Goal: Find specific page/section: Find specific page/section

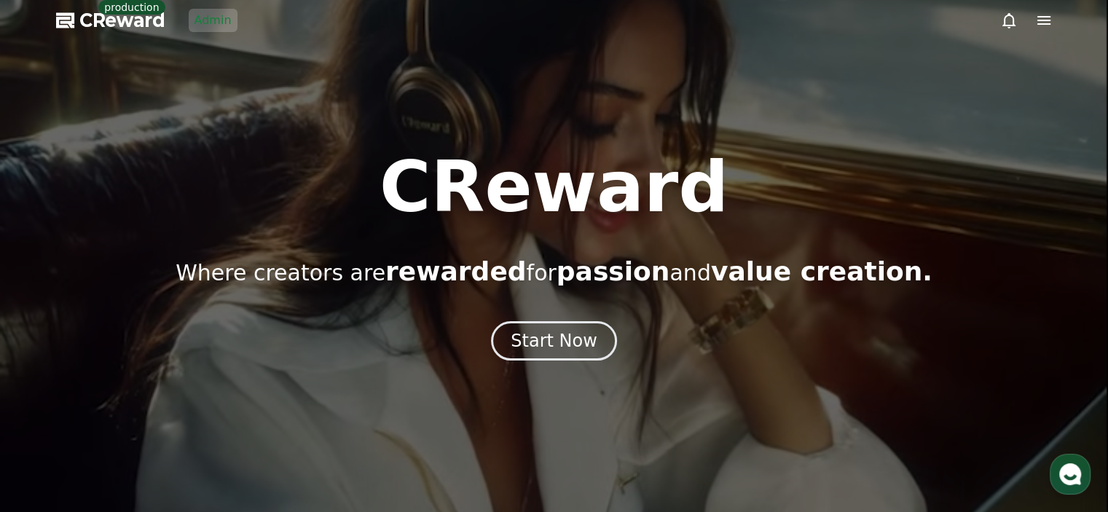
click at [200, 23] on link "Admin" at bounding box center [213, 20] width 49 height 23
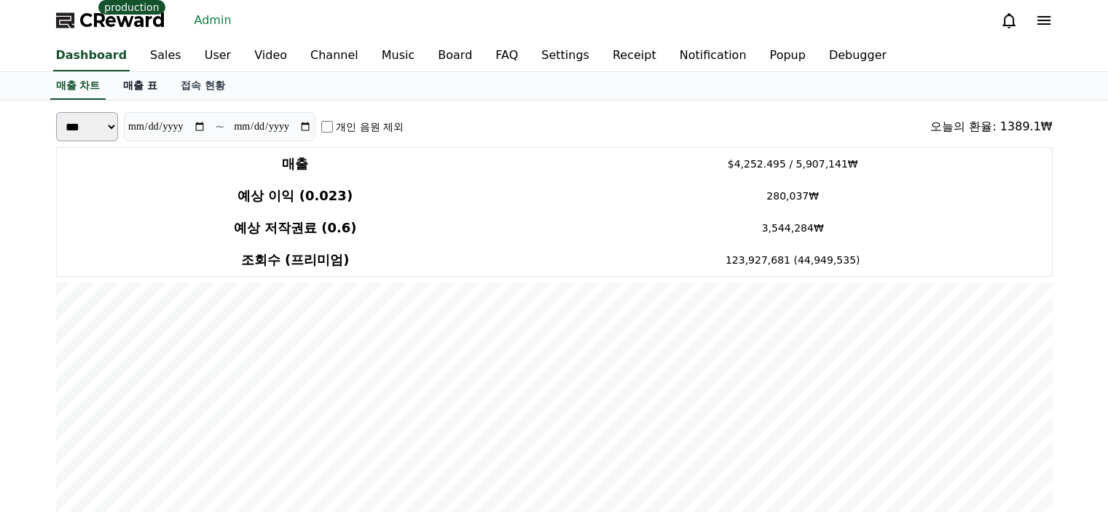
click at [144, 95] on link "매출 표" at bounding box center [140, 86] width 58 height 28
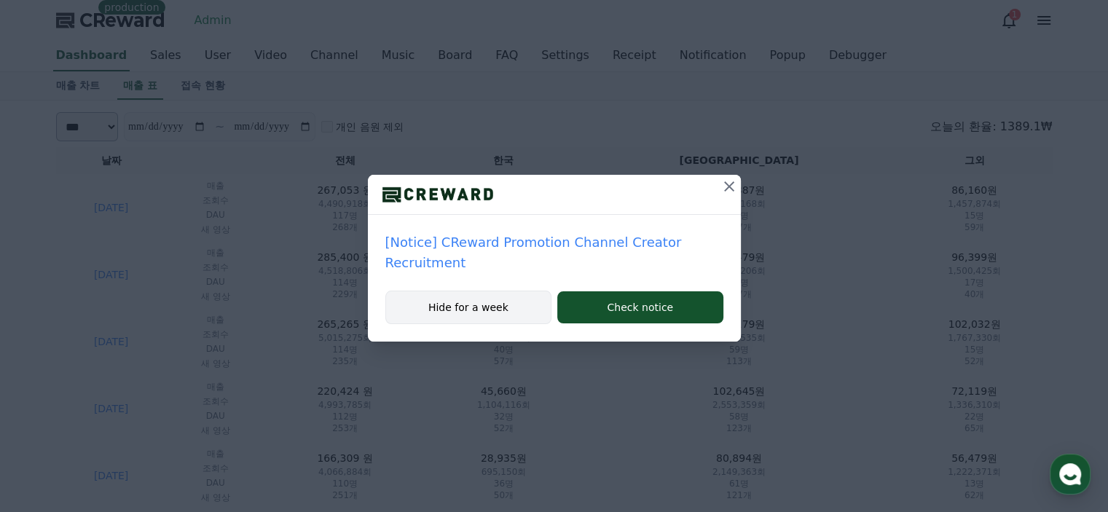
click at [488, 311] on button "Hide for a week" at bounding box center [468, 308] width 167 height 34
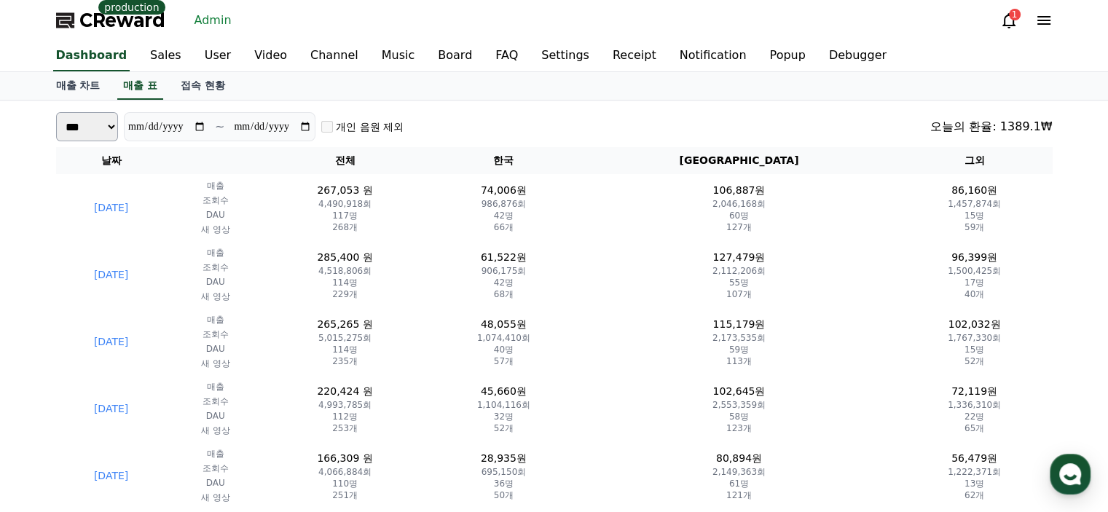
click at [1008, 19] on icon at bounding box center [1008, 20] width 17 height 17
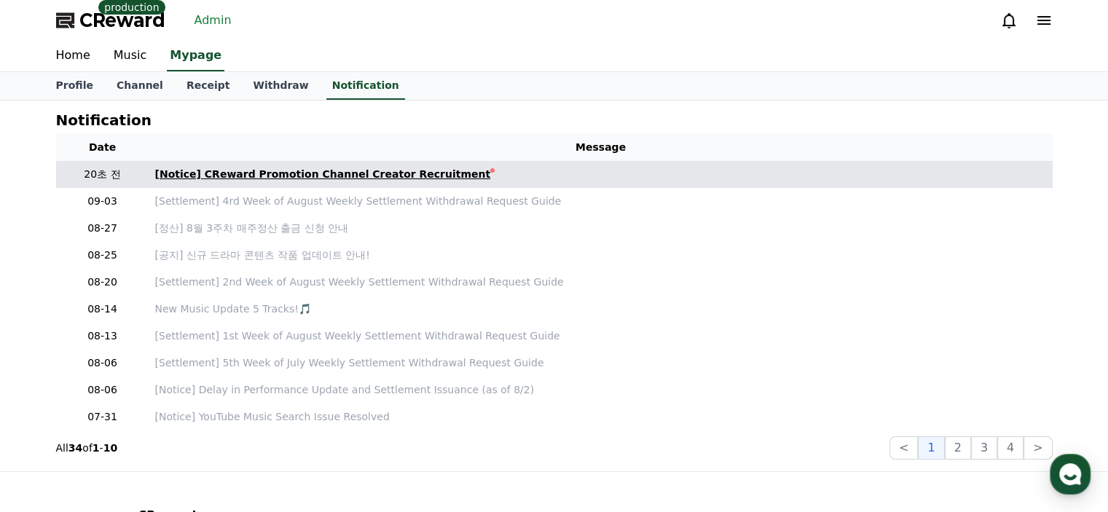
click at [369, 168] on div "[Notice] CReward Promotion Channel Creator Recruitment" at bounding box center [323, 174] width 336 height 15
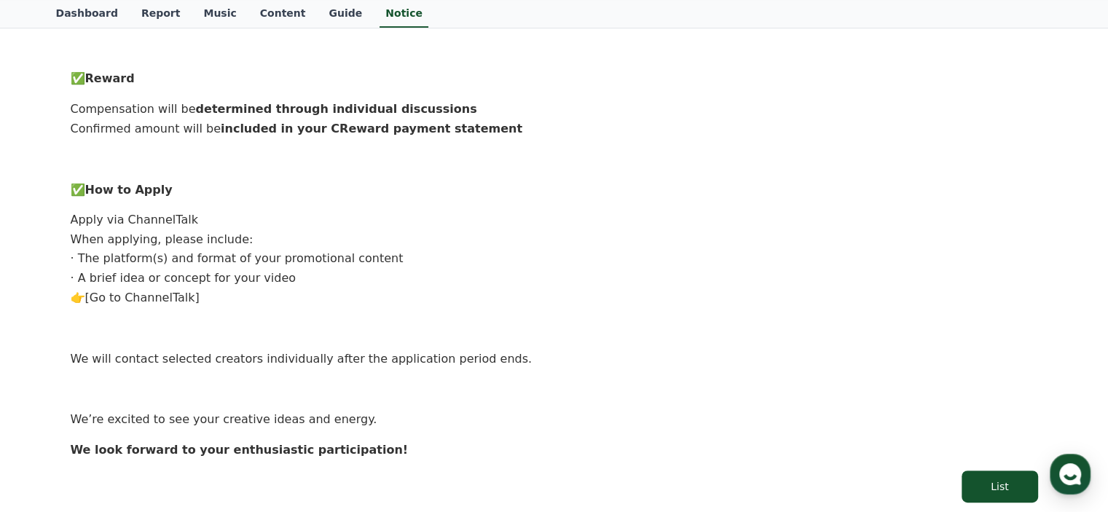
scroll to position [799, 0]
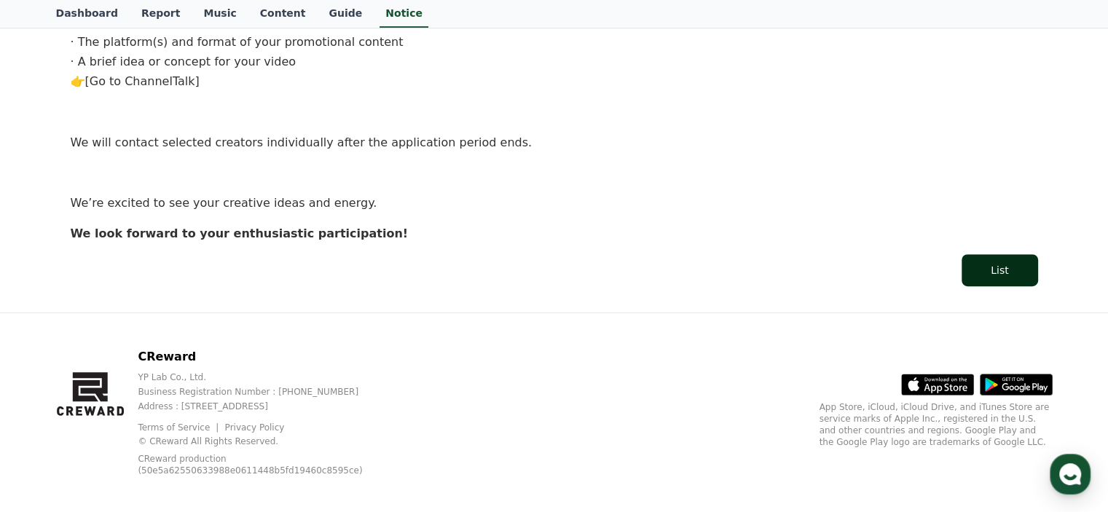
click at [1014, 265] on button "List" at bounding box center [1000, 270] width 76 height 32
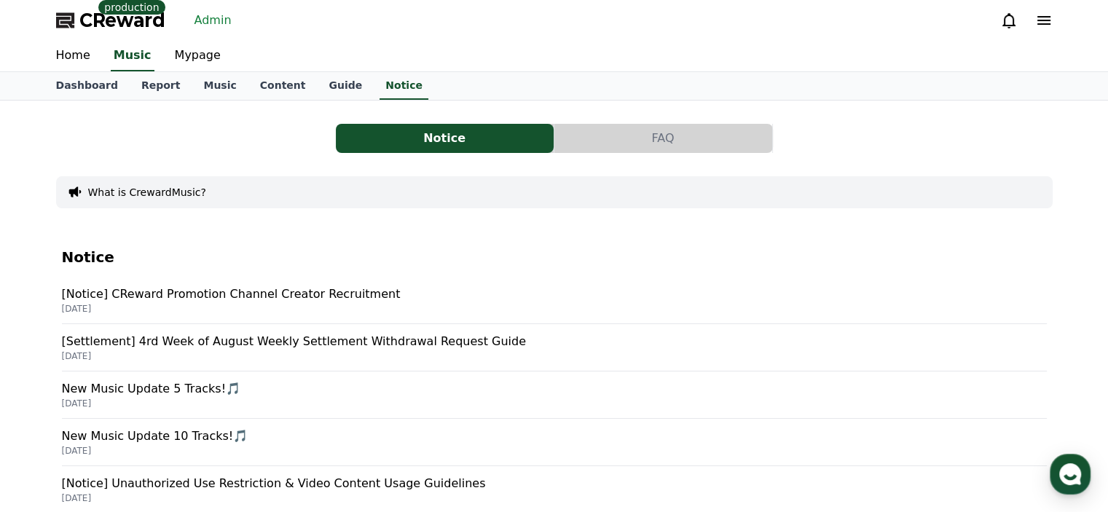
scroll to position [146, 0]
